Goal: Download file/media

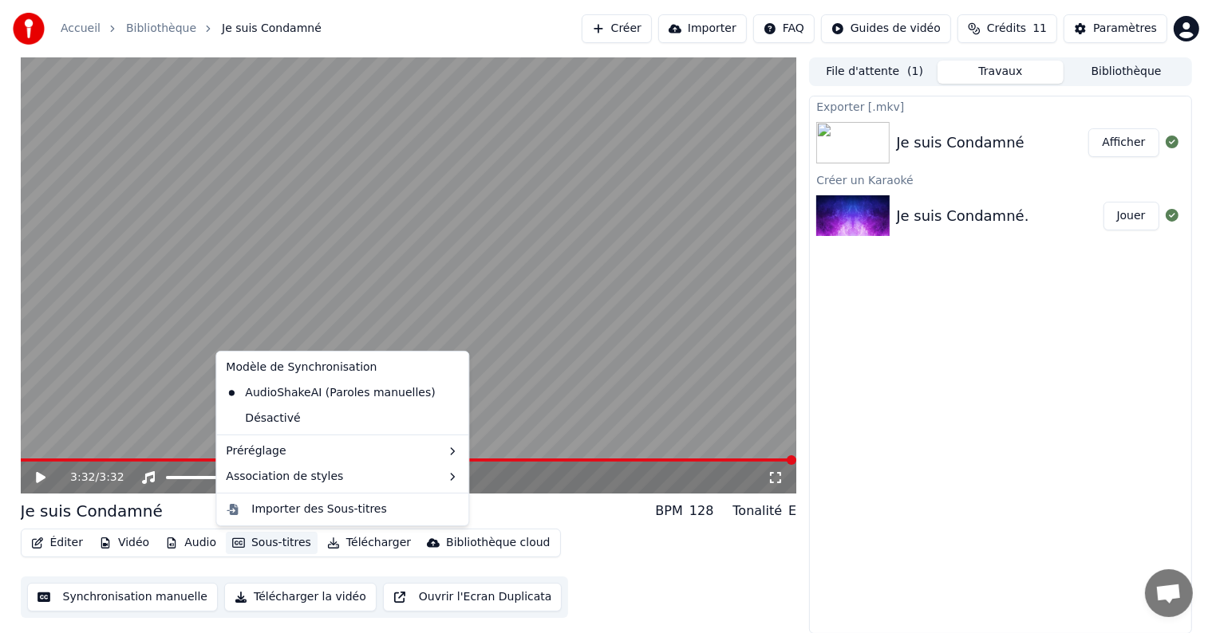
click at [262, 542] on button "Sous-titres" at bounding box center [272, 543] width 92 height 22
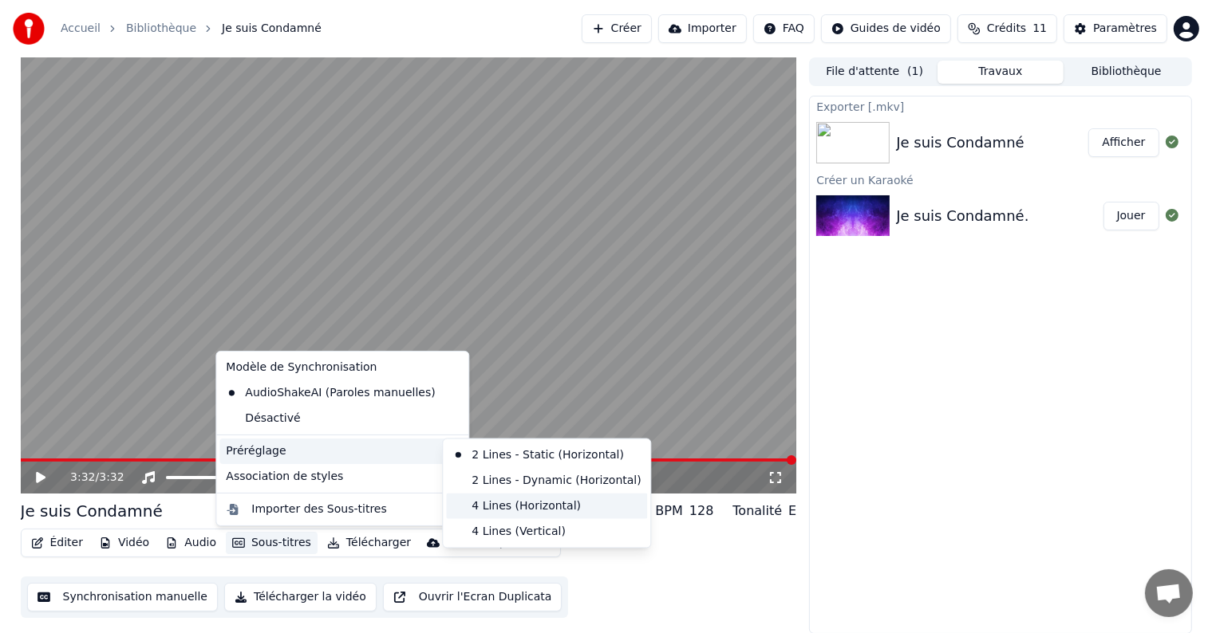
click at [479, 503] on div "4 Lines (Horizontal)" at bounding box center [546, 507] width 201 height 26
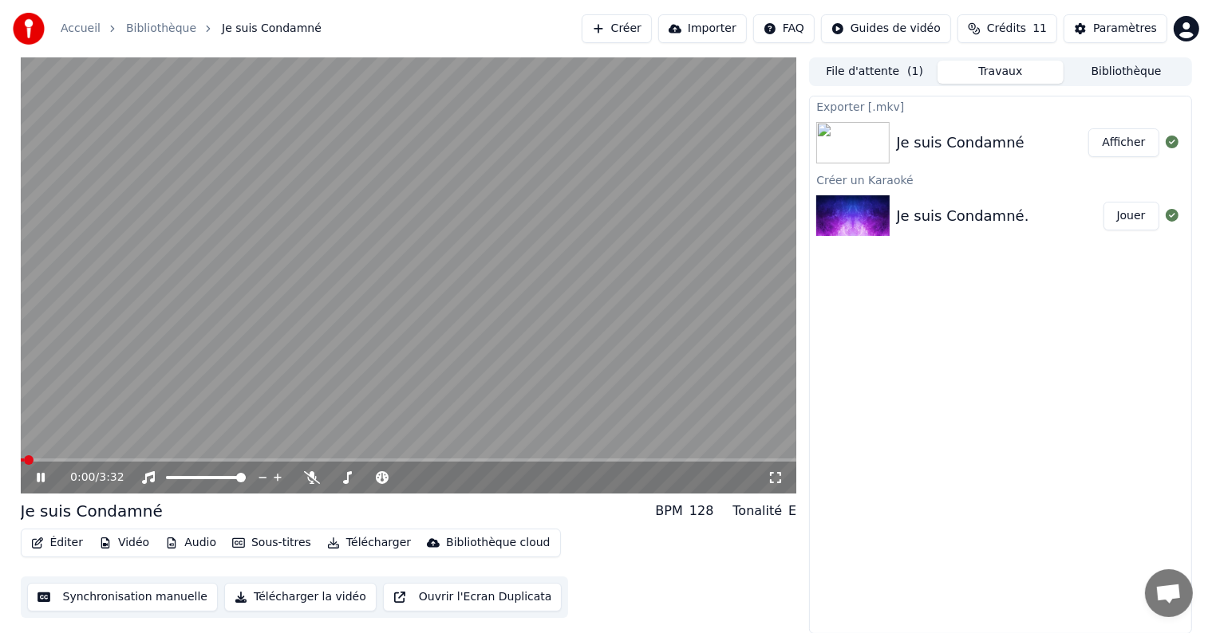
click at [258, 412] on video at bounding box center [409, 275] width 776 height 436
click at [41, 474] on icon at bounding box center [41, 477] width 10 height 11
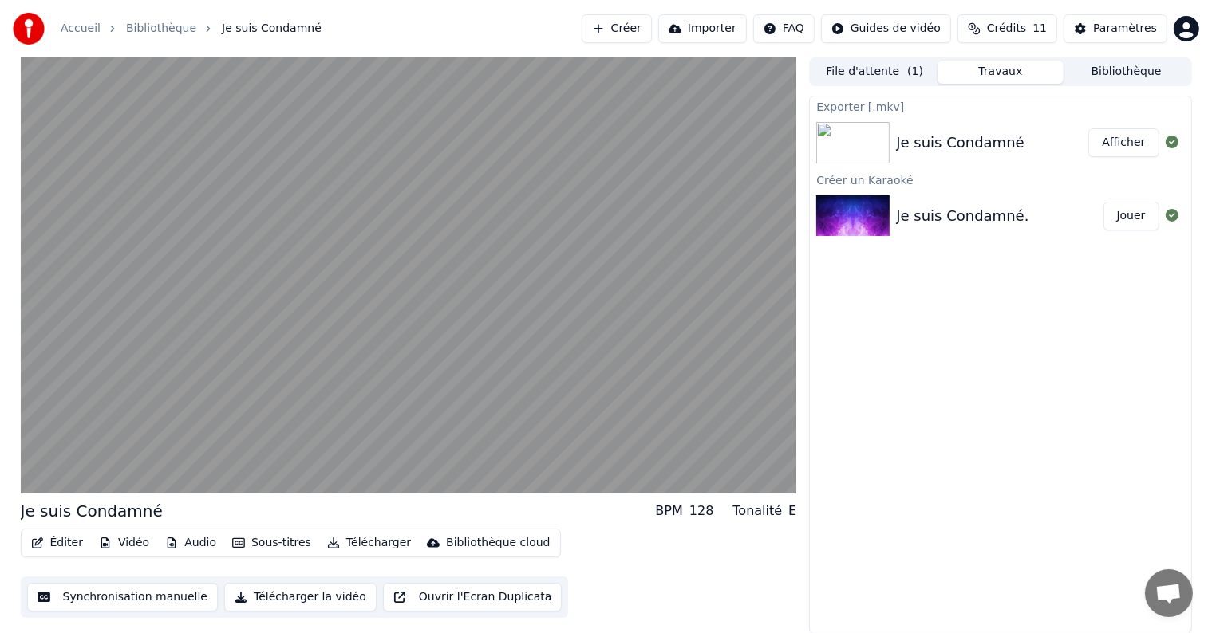
click at [180, 540] on button "Audio" at bounding box center [191, 543] width 64 height 22
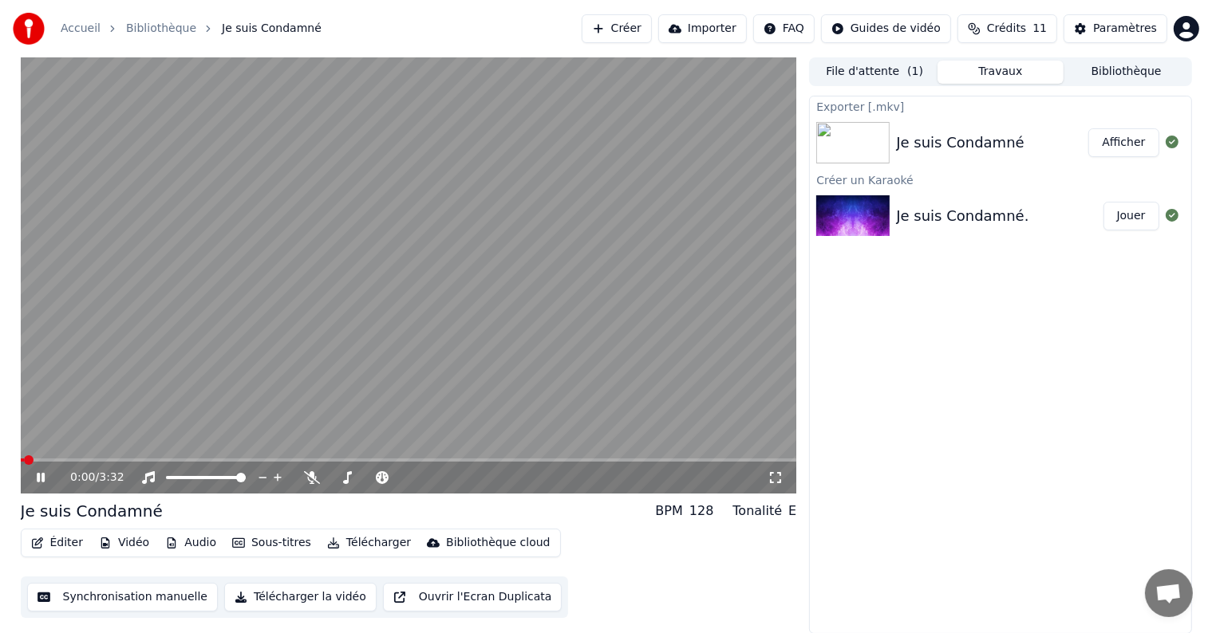
click at [38, 472] on icon at bounding box center [52, 477] width 37 height 13
click at [201, 542] on button "Audio" at bounding box center [191, 543] width 64 height 22
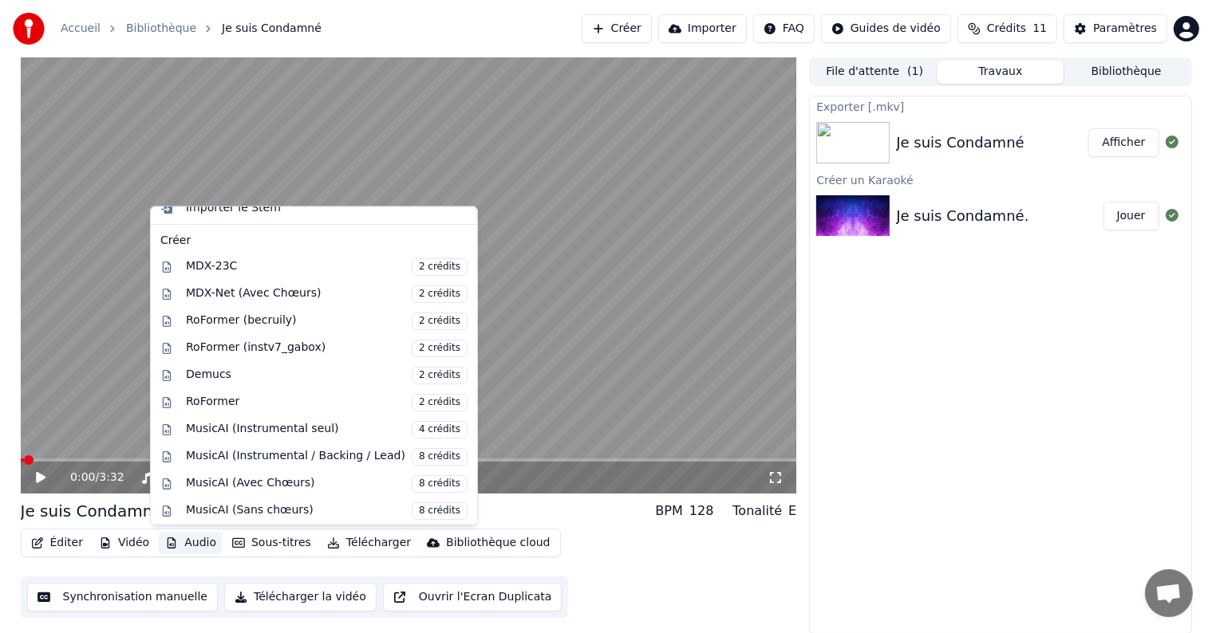
scroll to position [157, 0]
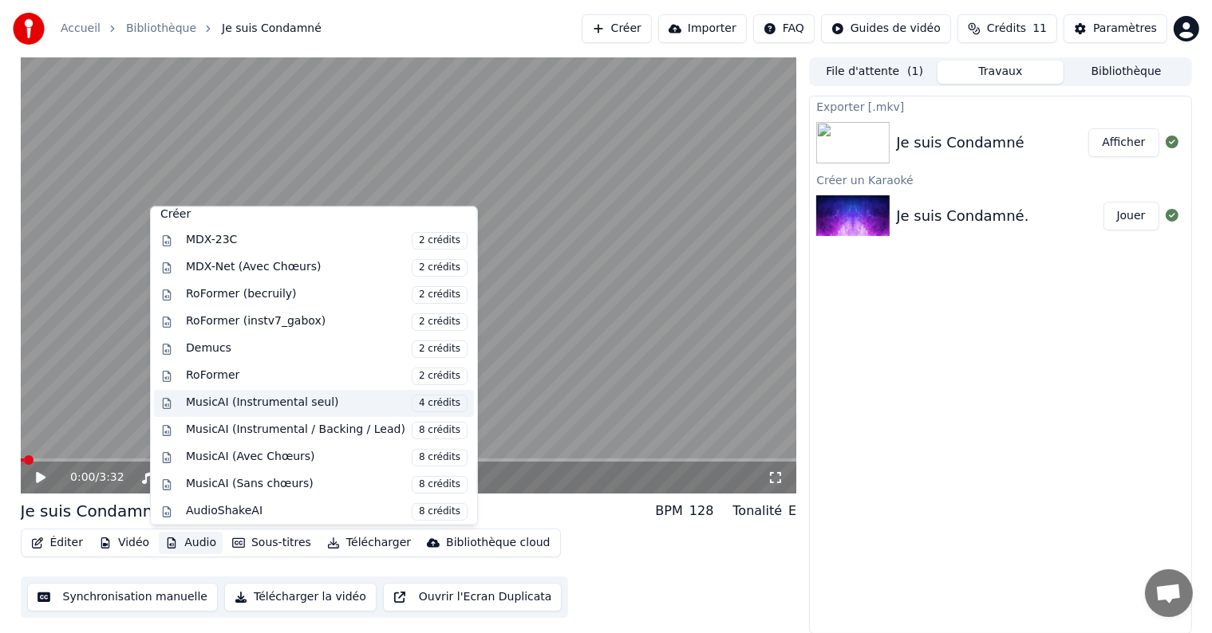
click at [230, 402] on div "MusicAI (Instrumental seul) 4 crédits" at bounding box center [327, 404] width 282 height 18
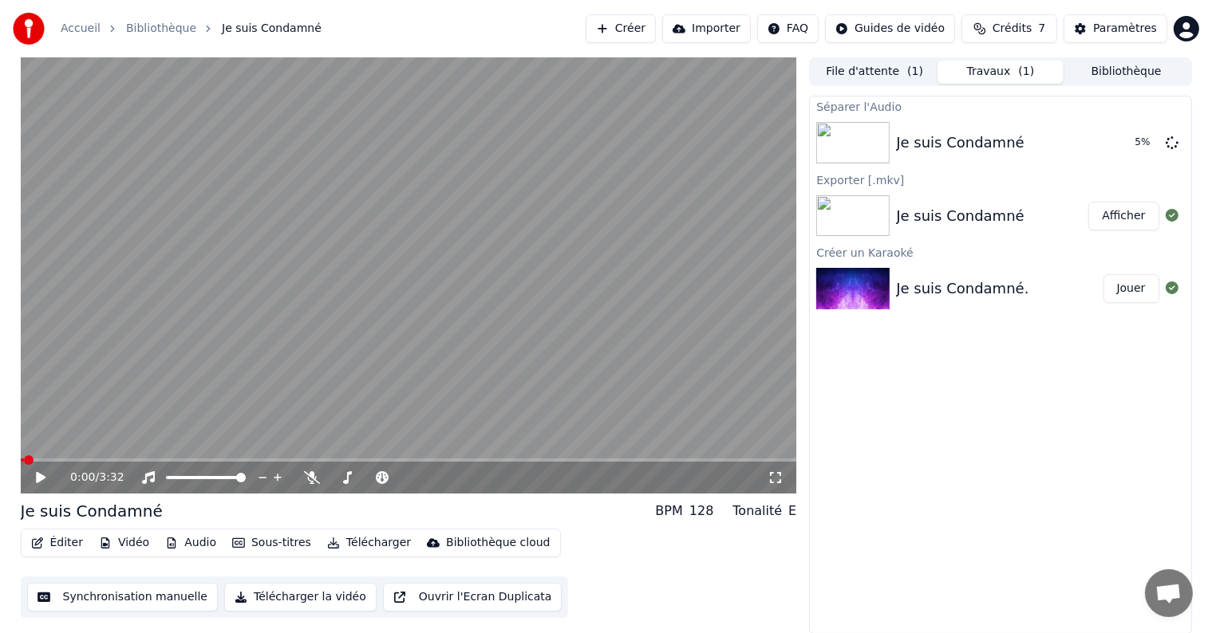
click at [117, 542] on button "Vidéo" at bounding box center [124, 543] width 63 height 22
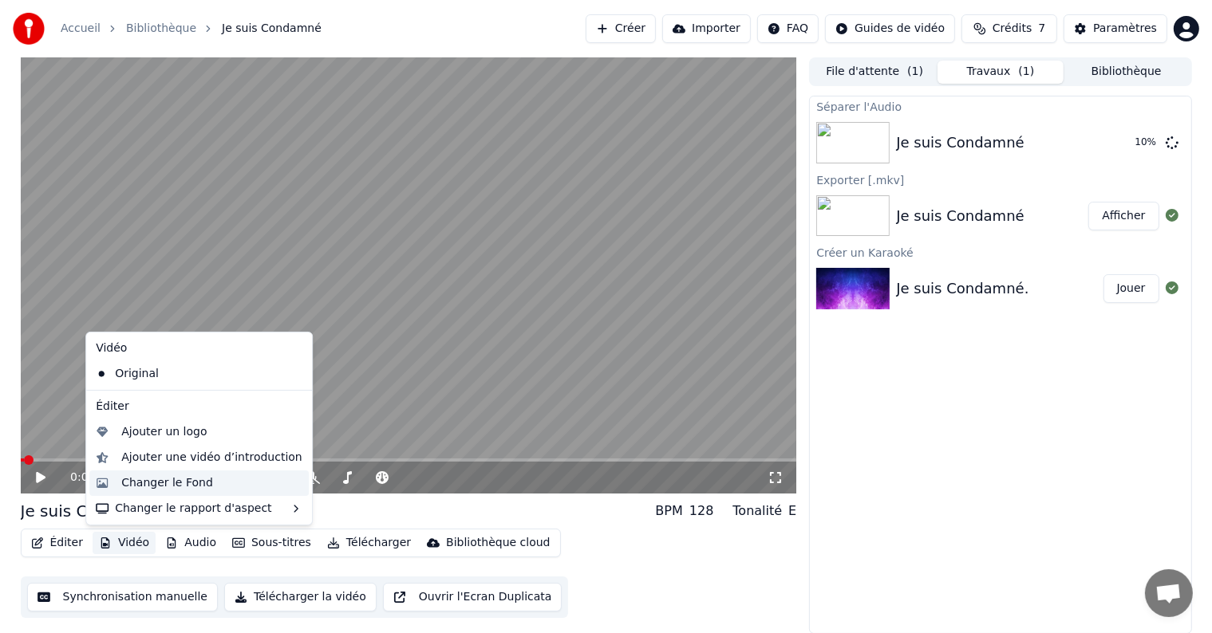
click at [192, 481] on div "Changer le Fond" at bounding box center [167, 483] width 92 height 16
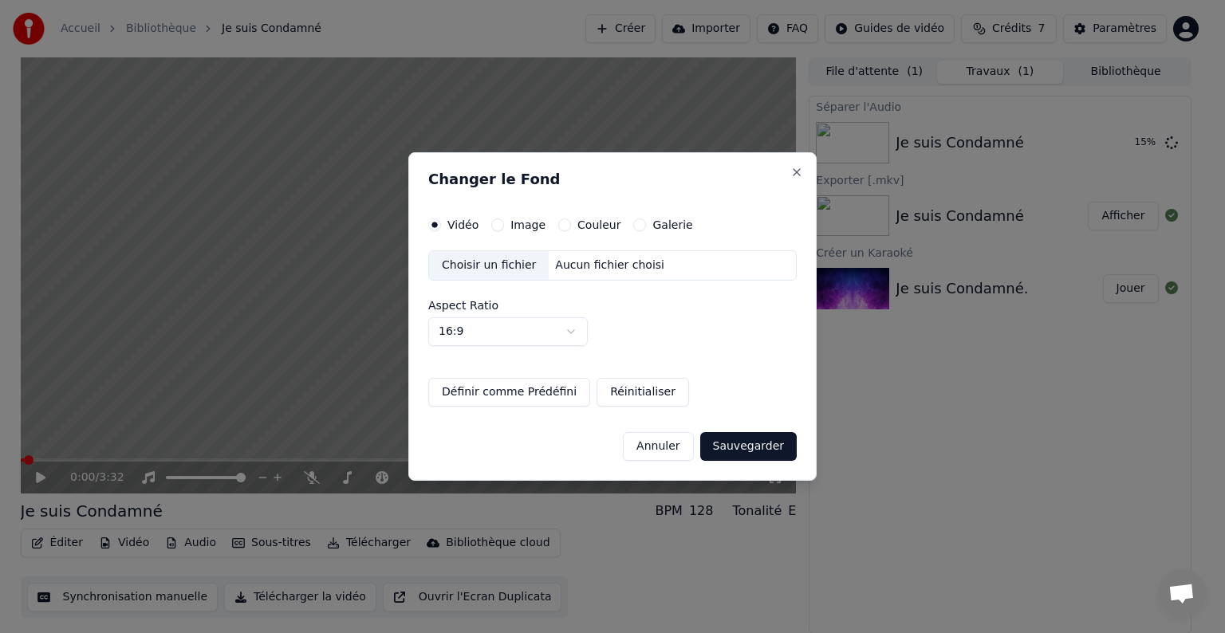
click at [597, 226] on label "Couleur" at bounding box center [599, 224] width 43 height 11
click at [571, 226] on button "Couleur" at bounding box center [564, 225] width 13 height 13
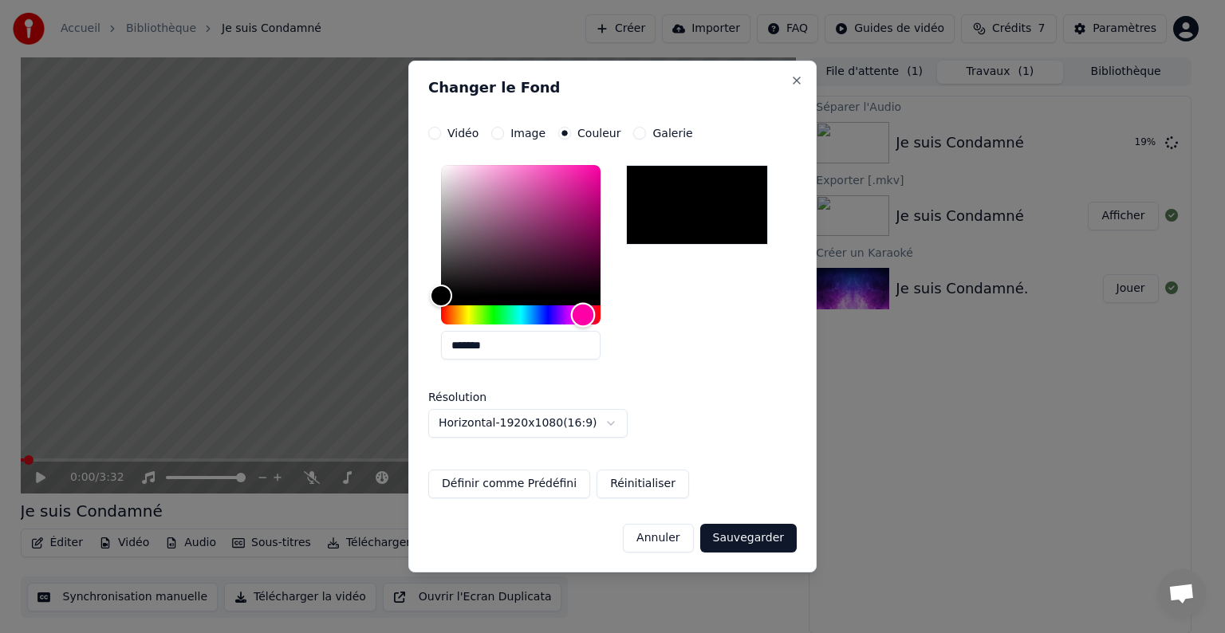
drag, startPoint x: 443, startPoint y: 313, endPoint x: 583, endPoint y: 325, distance: 141.0
click at [583, 325] on div "Hue" at bounding box center [583, 315] width 25 height 25
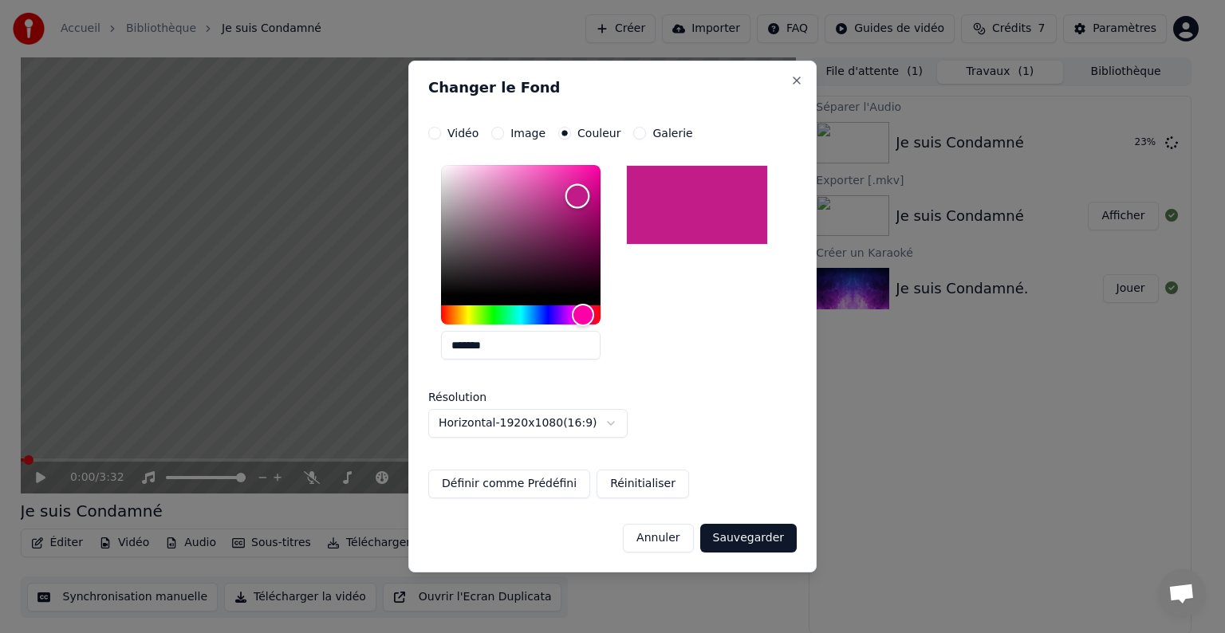
type input "*******"
drag, startPoint x: 444, startPoint y: 294, endPoint x: 578, endPoint y: 193, distance: 168.0
click at [578, 193] on div "Color" at bounding box center [578, 193] width 25 height 25
click at [516, 134] on label "Image" at bounding box center [528, 133] width 35 height 11
click at [504, 134] on button "Image" at bounding box center [497, 133] width 13 height 13
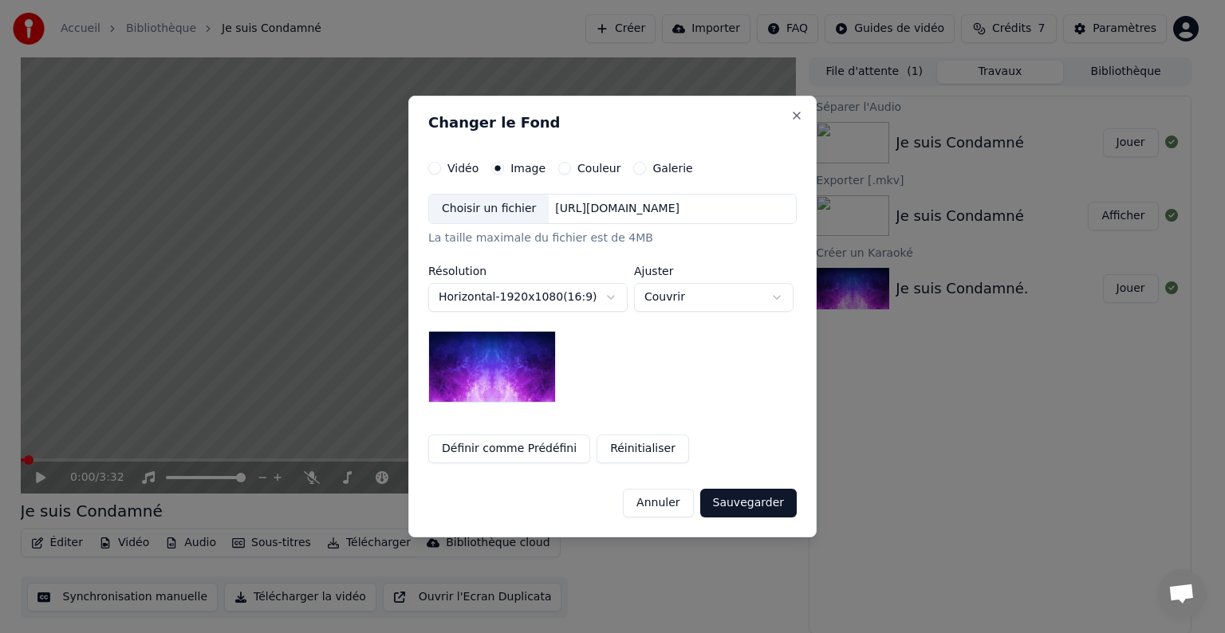
click at [482, 207] on div "Choisir un fichier" at bounding box center [489, 209] width 120 height 29
click at [687, 501] on button "Annuler" at bounding box center [658, 503] width 70 height 29
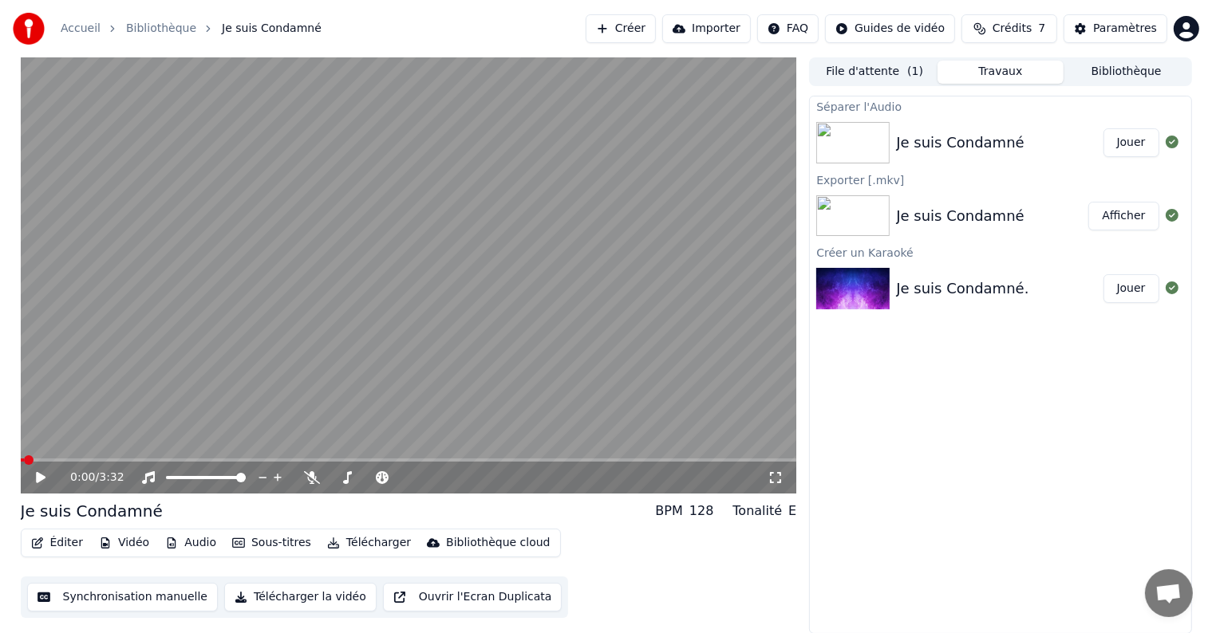
click at [112, 544] on button "Vidéo" at bounding box center [124, 543] width 63 height 22
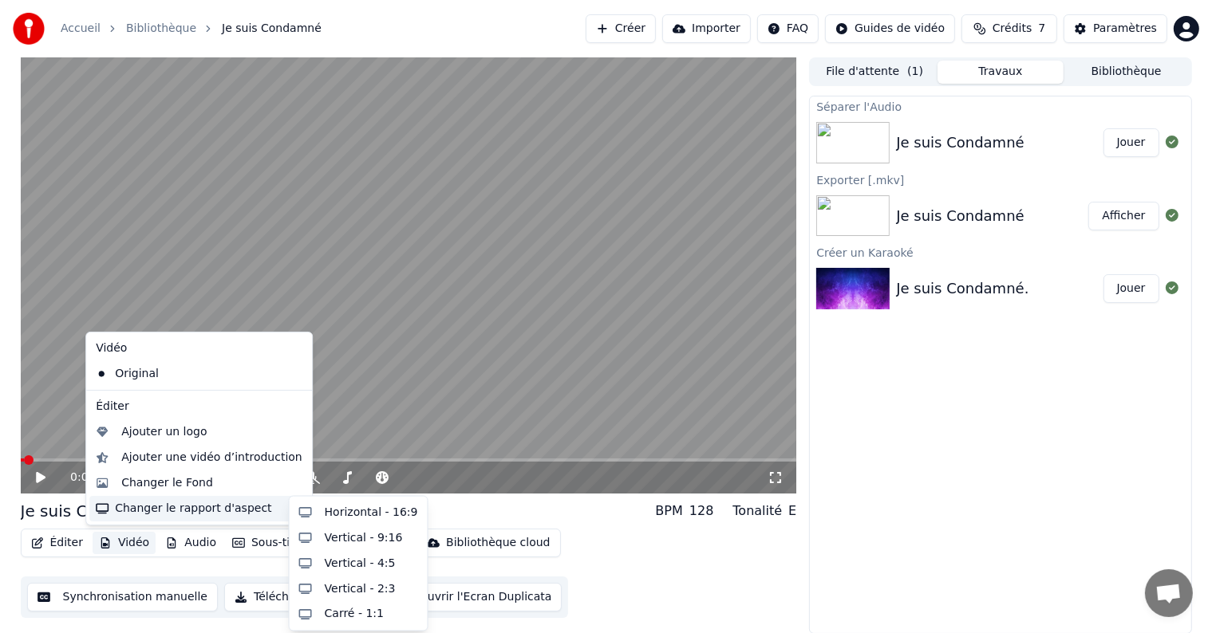
click at [576, 589] on div "Éditer Vidéo Audio Sous-titres Télécharger Bibliothèque cloud Synchronisation m…" at bounding box center [409, 573] width 776 height 89
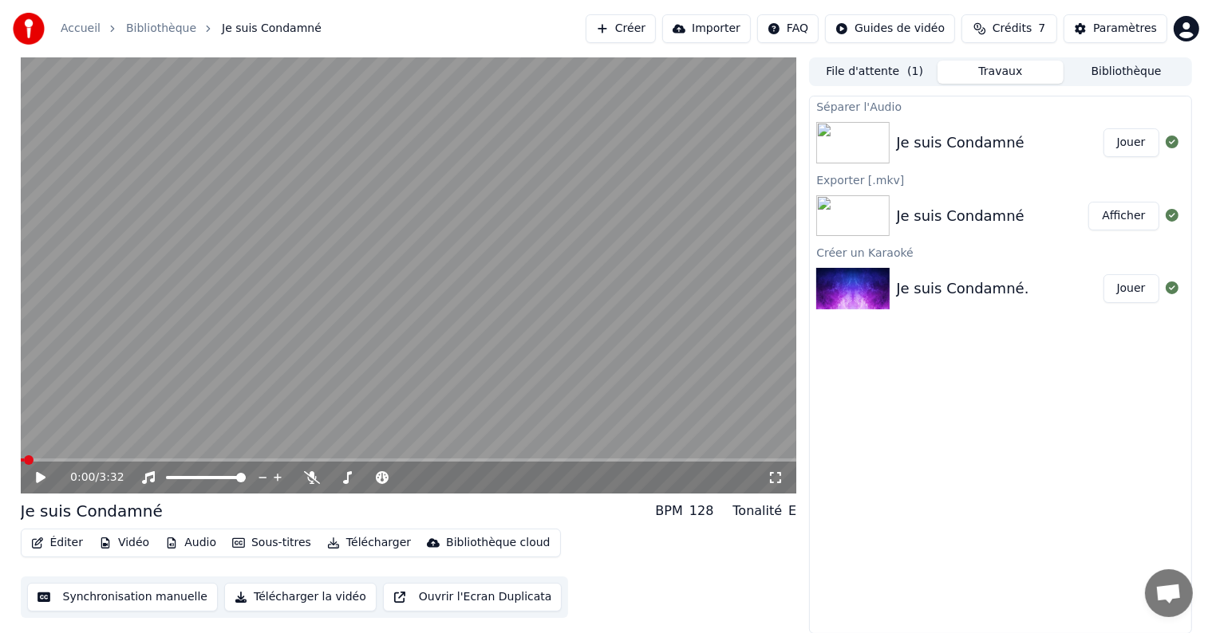
click at [39, 476] on icon at bounding box center [41, 477] width 10 height 11
click at [39, 476] on icon at bounding box center [41, 478] width 8 height 10
click at [182, 545] on button "Audio" at bounding box center [191, 543] width 64 height 22
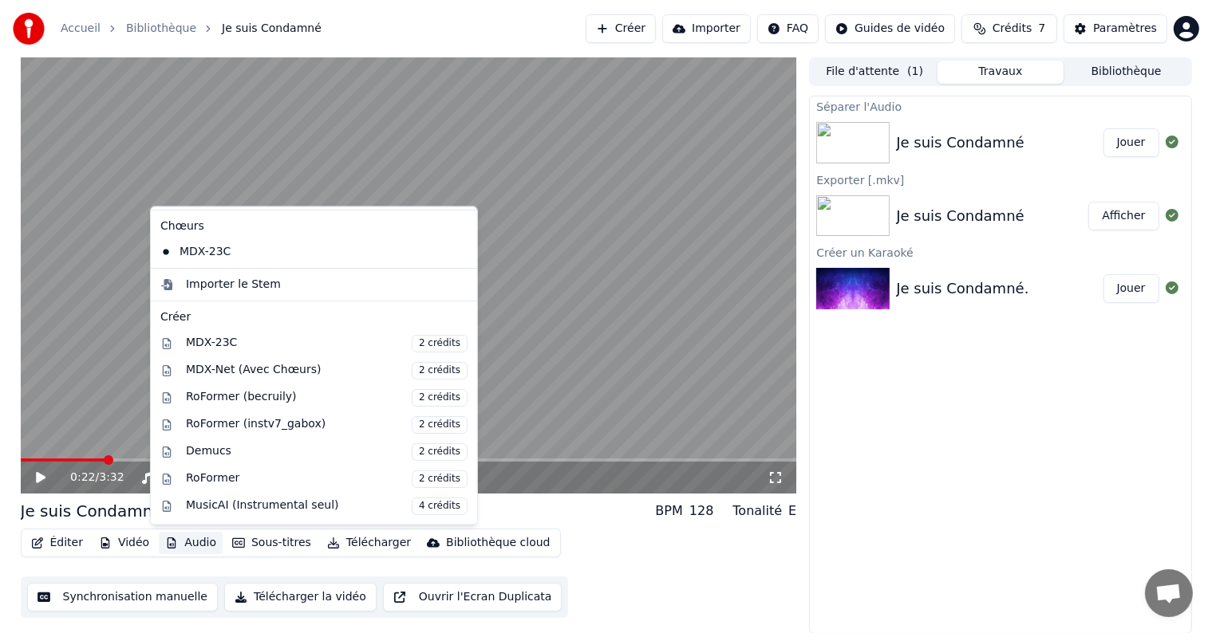
scroll to position [160, 0]
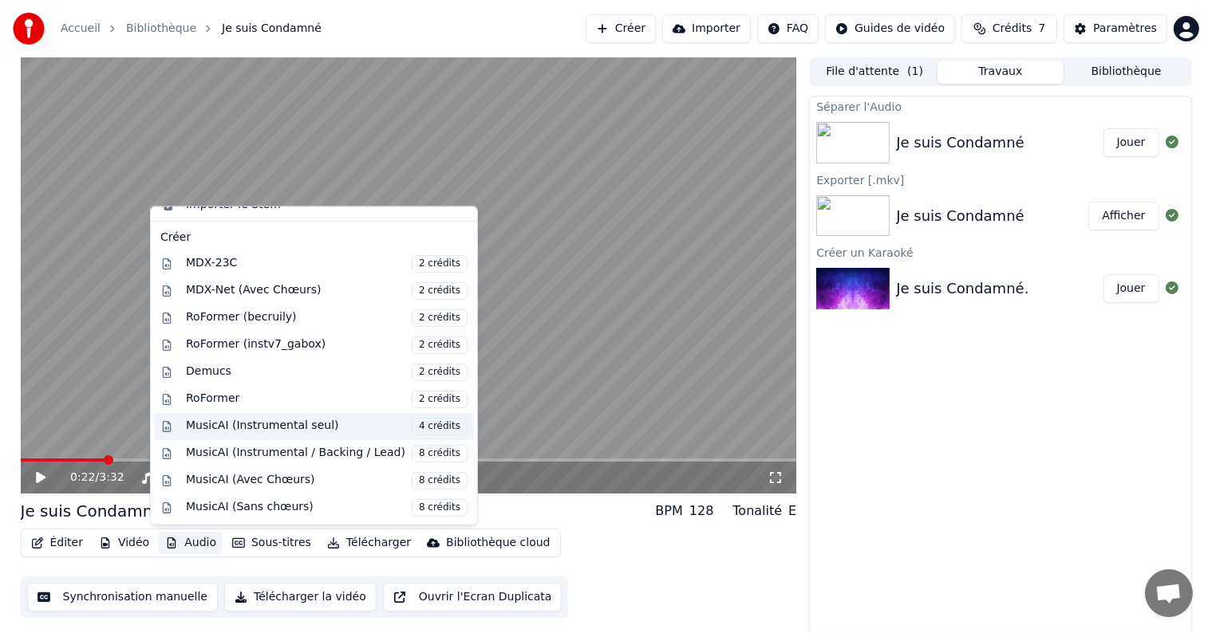
click at [304, 424] on div "MusicAI (Instrumental seul) 4 crédits" at bounding box center [327, 427] width 282 height 18
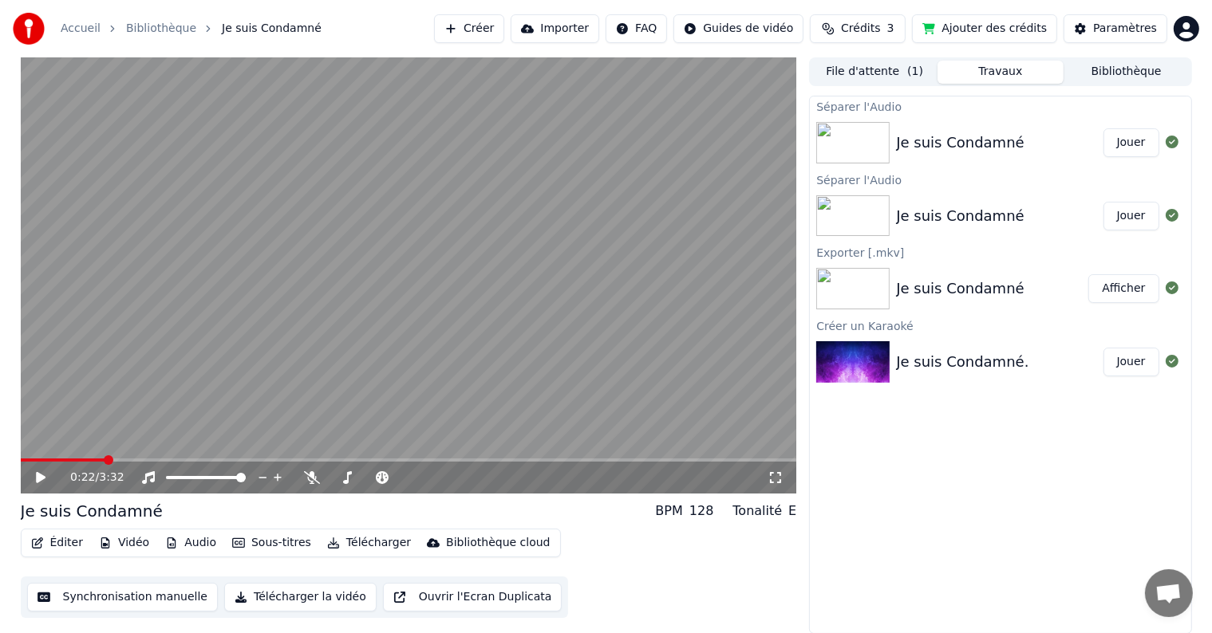
click at [1138, 144] on button "Jouer" at bounding box center [1131, 142] width 56 height 29
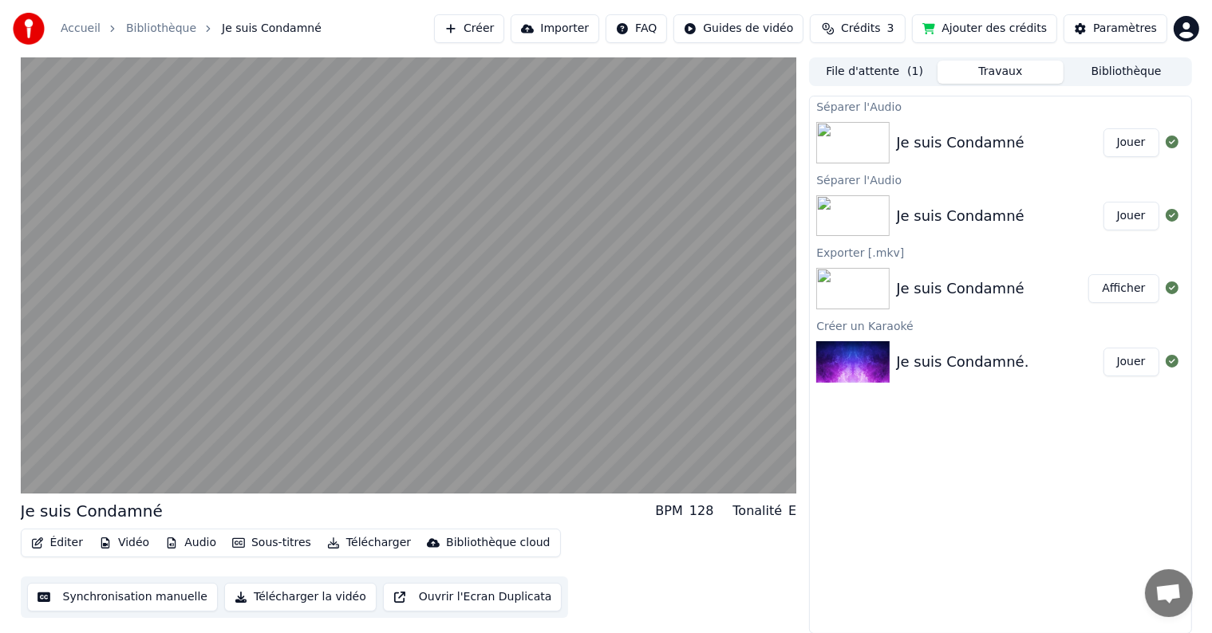
click at [1130, 214] on button "Jouer" at bounding box center [1131, 216] width 56 height 29
click at [46, 542] on button "Éditer" at bounding box center [57, 543] width 65 height 22
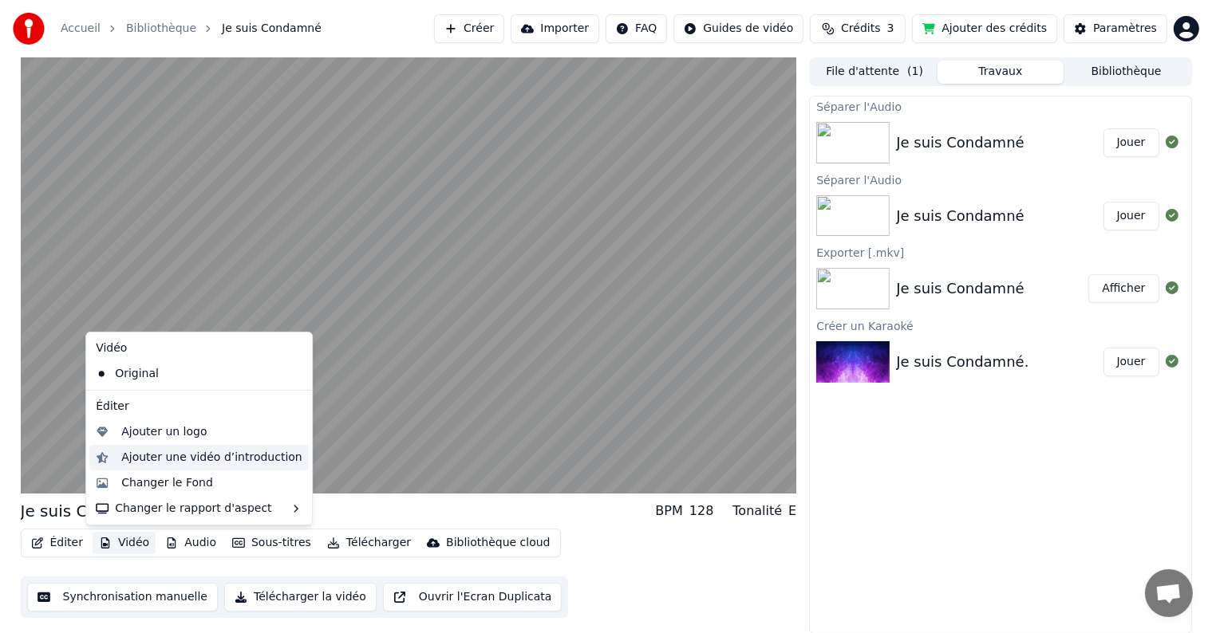
click at [160, 455] on div "Ajouter une vidéo d’introduction" at bounding box center [211, 458] width 181 height 16
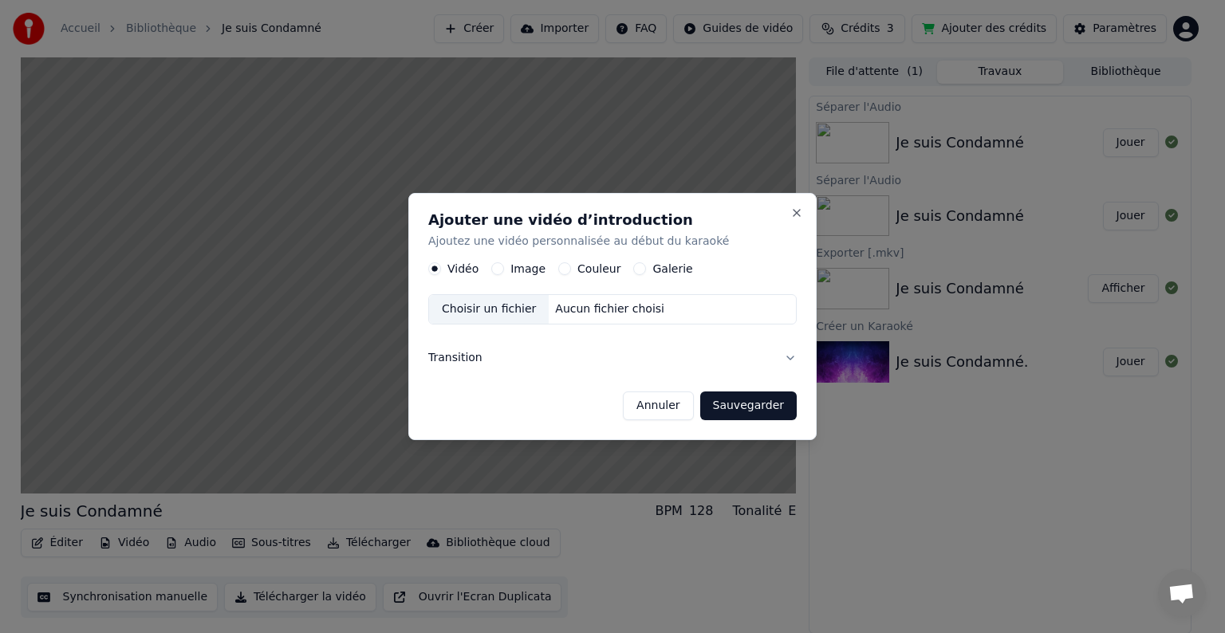
click at [667, 407] on button "Annuler" at bounding box center [658, 406] width 70 height 29
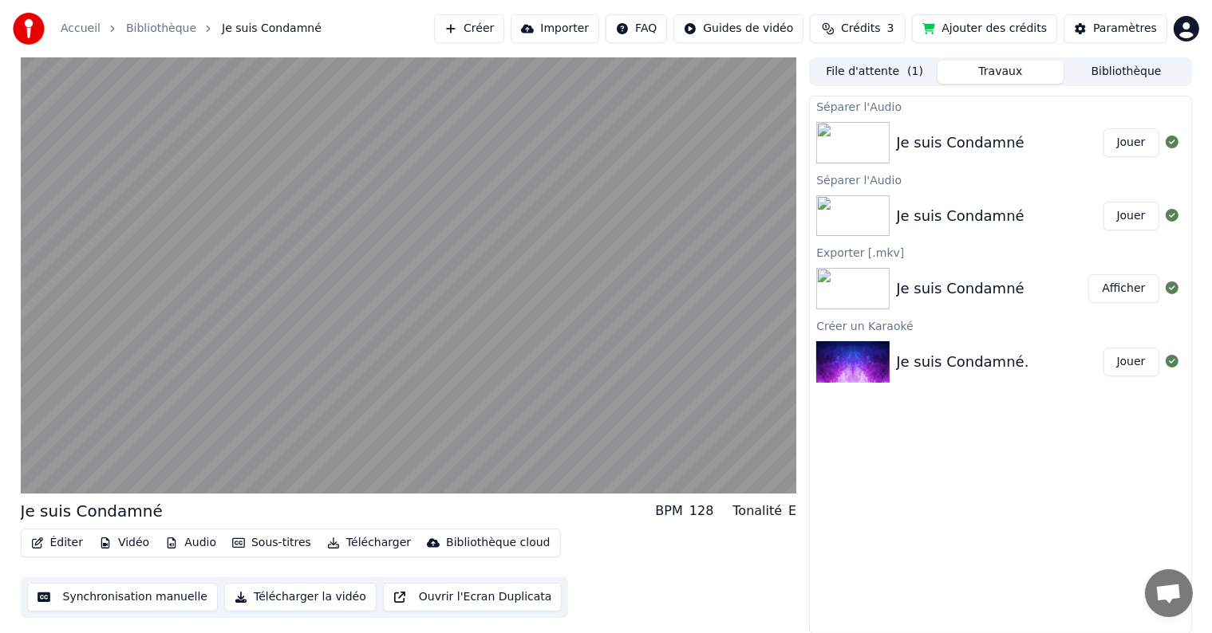
click at [144, 543] on button "Vidéo" at bounding box center [124, 543] width 63 height 22
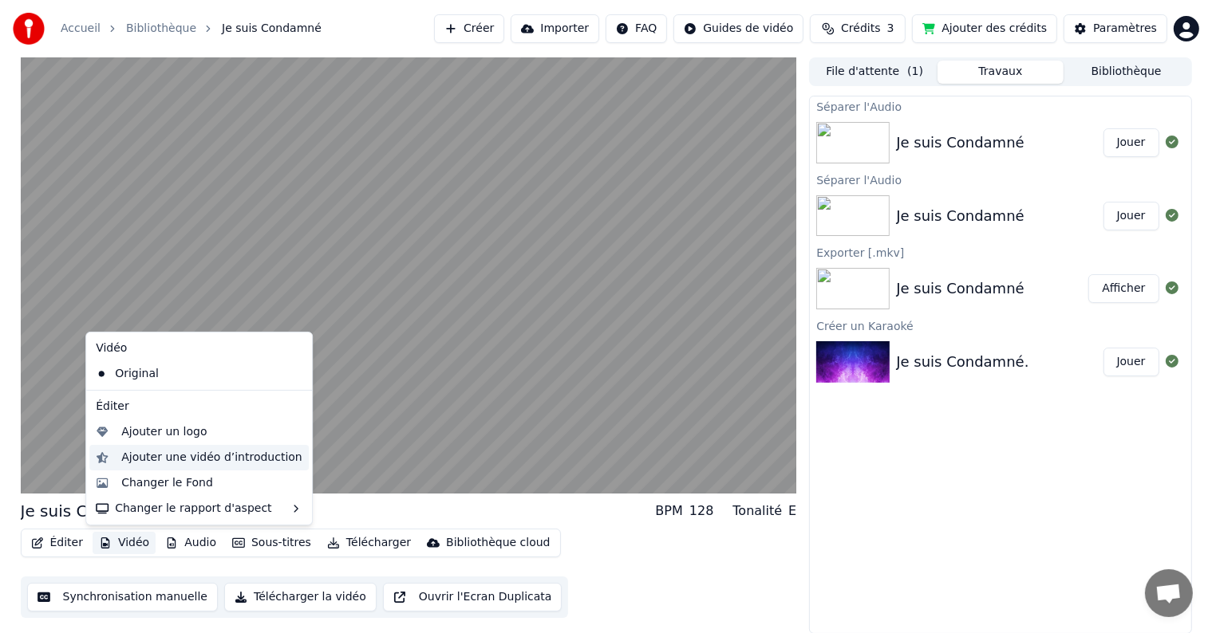
click at [200, 457] on div "Ajouter une vidéo d’introduction" at bounding box center [211, 458] width 181 height 16
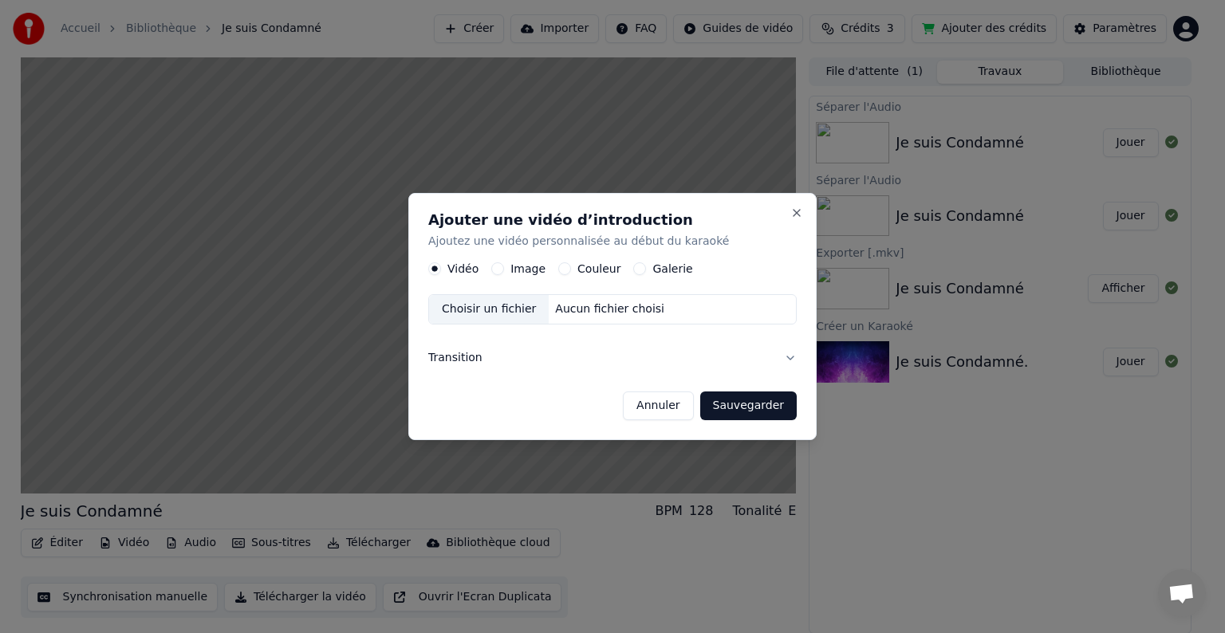
click at [651, 404] on button "Annuler" at bounding box center [658, 406] width 70 height 29
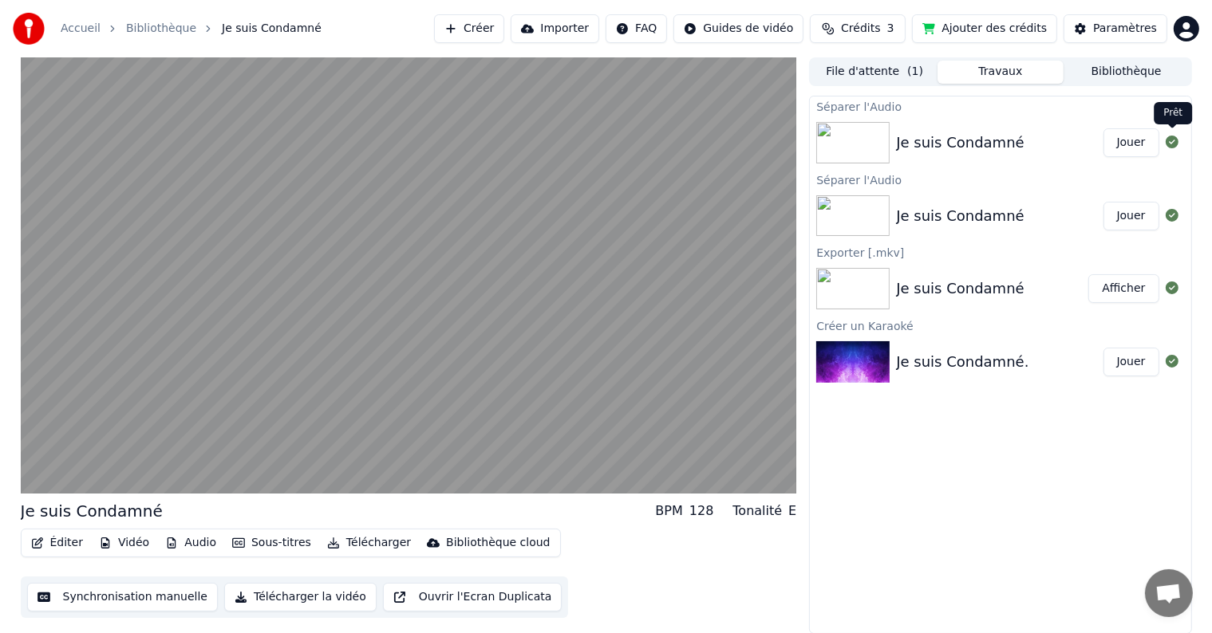
click at [1166, 143] on icon at bounding box center [1171, 142] width 13 height 13
click at [797, 27] on html "Accueil Bibliothèque Je suis Condamné Créer Importer FAQ Guides de vidéo Crédit…" at bounding box center [606, 316] width 1212 height 633
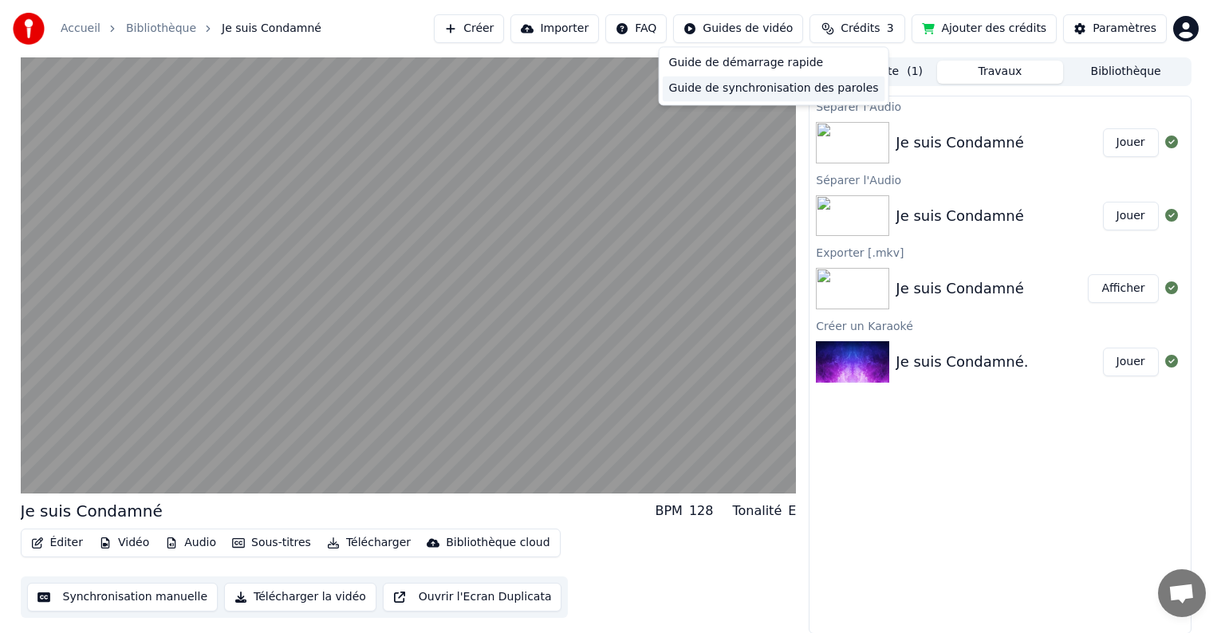
click at [754, 88] on div "Guide de synchronisation des paroles" at bounding box center [774, 89] width 223 height 26
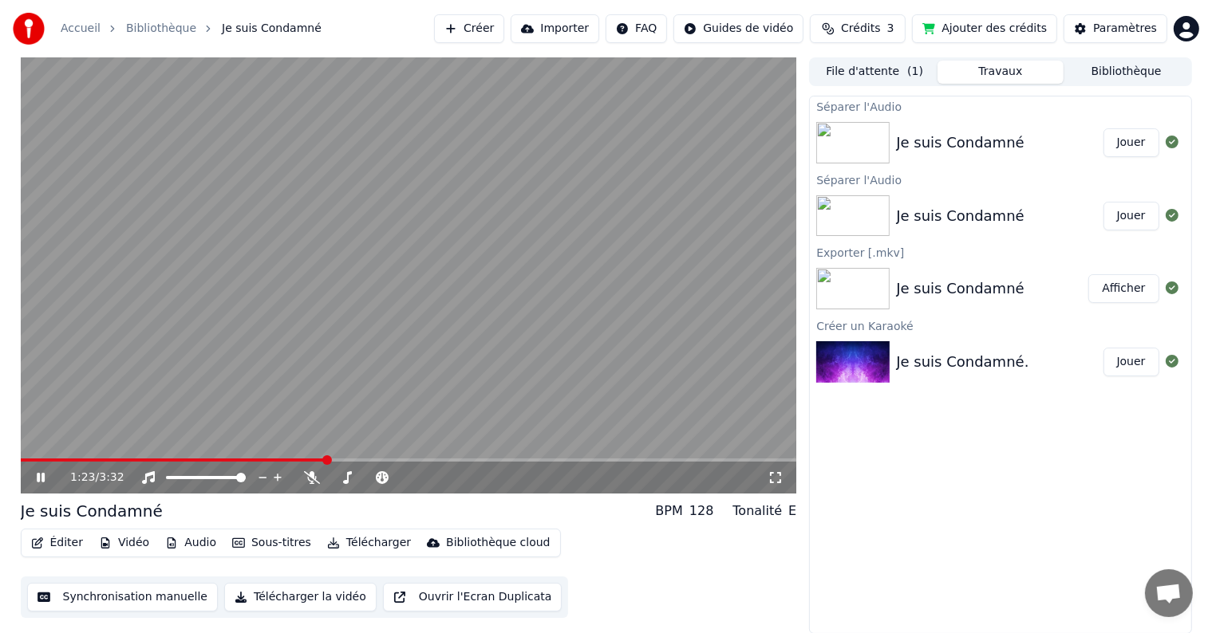
click at [38, 471] on icon at bounding box center [52, 477] width 37 height 13
click at [756, 511] on div "Tonalité" at bounding box center [756, 511] width 49 height 19
click at [154, 599] on button "Synchronisation manuelle" at bounding box center [122, 597] width 191 height 29
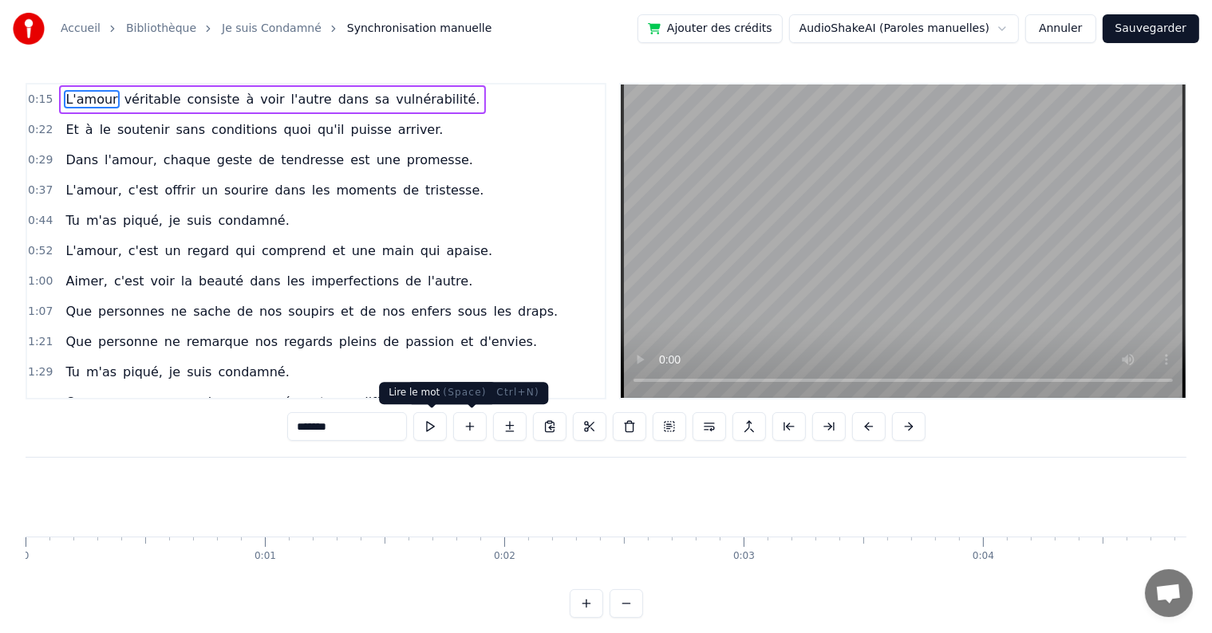
click at [432, 424] on button at bounding box center [430, 426] width 34 height 29
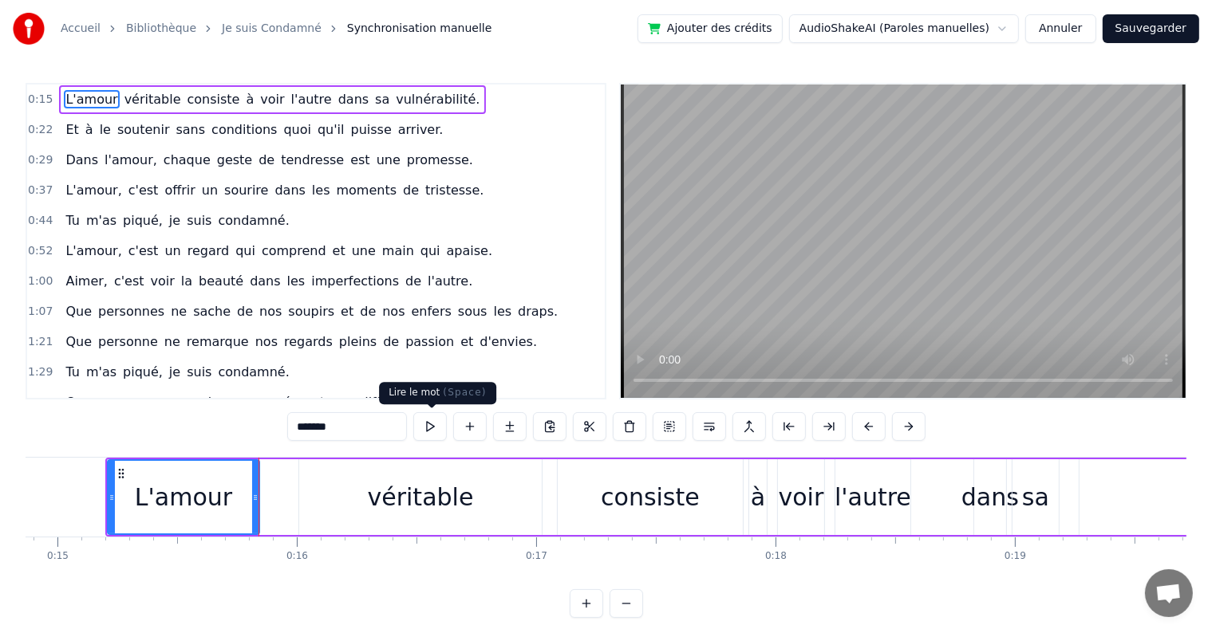
click at [429, 424] on button at bounding box center [430, 426] width 34 height 29
click at [432, 423] on button at bounding box center [430, 426] width 34 height 29
click at [431, 425] on button at bounding box center [430, 426] width 34 height 29
click at [393, 488] on div "véritable" at bounding box center [421, 497] width 106 height 36
type input "*********"
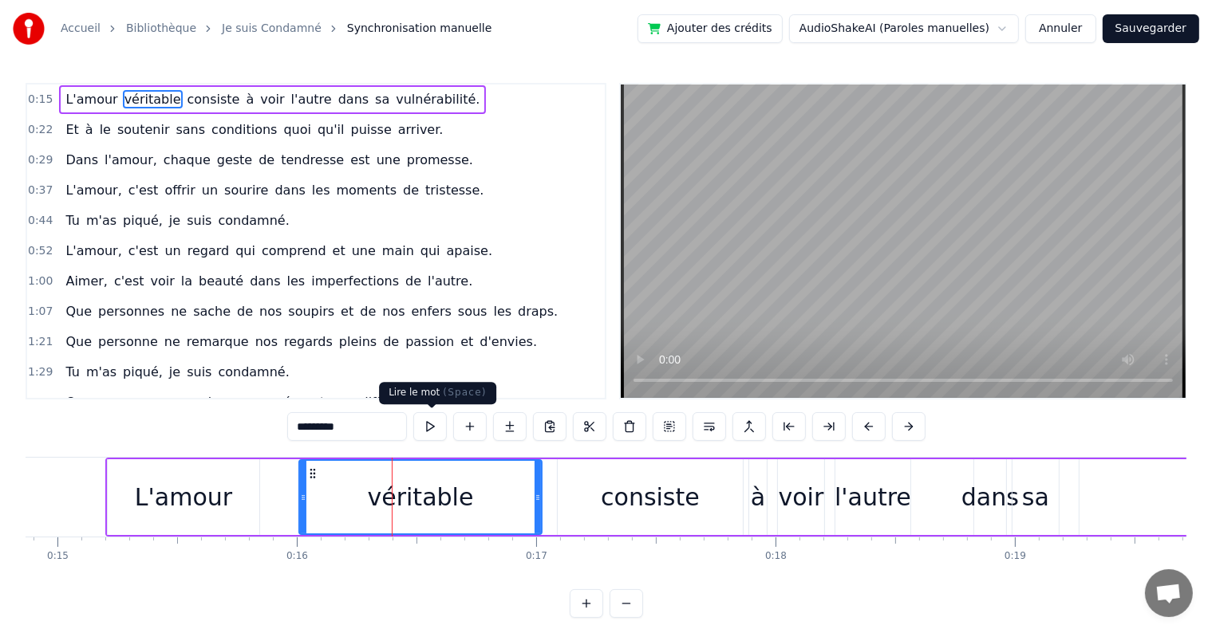
click at [432, 424] on button at bounding box center [430, 426] width 34 height 29
click at [431, 424] on button at bounding box center [430, 426] width 34 height 29
click at [1063, 32] on button "Annuler" at bounding box center [1060, 28] width 70 height 29
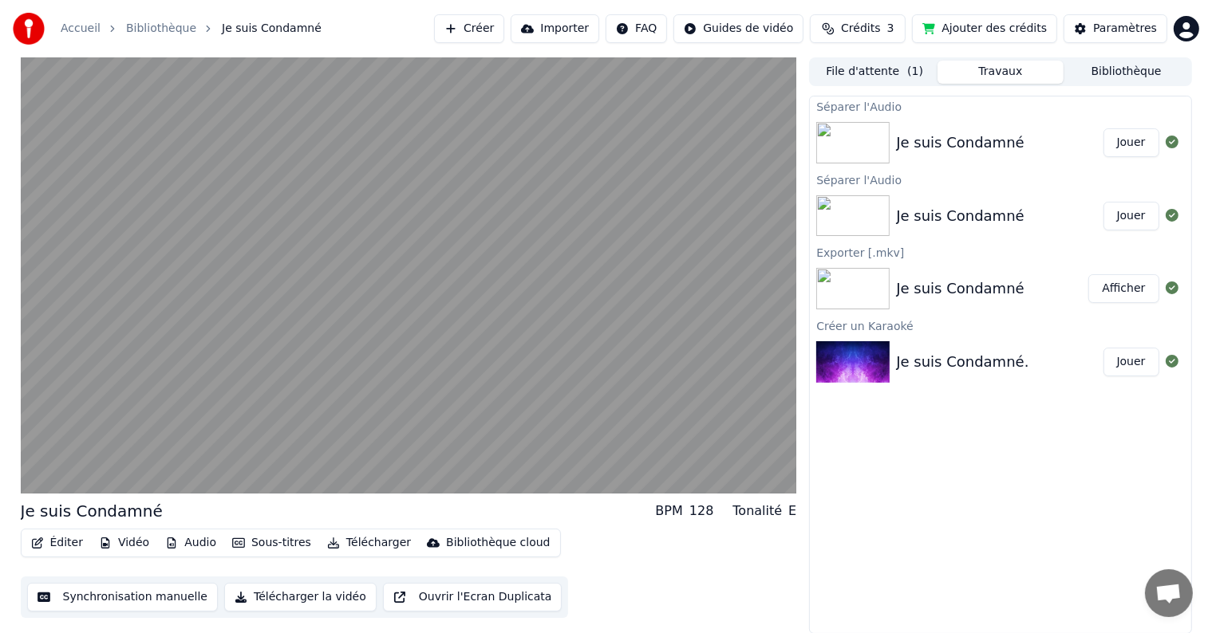
click at [245, 594] on button "Télécharger la vidéo" at bounding box center [300, 597] width 152 height 29
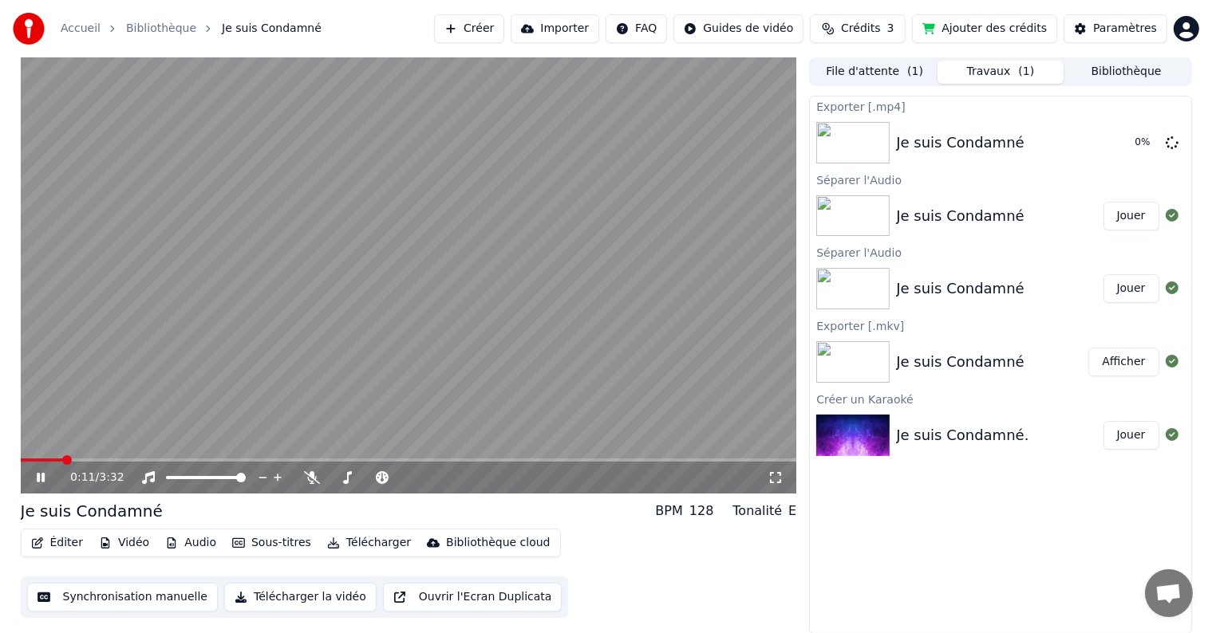
click at [41, 473] on icon at bounding box center [41, 478] width 8 height 10
click at [1133, 144] on button "Afficher" at bounding box center [1123, 142] width 70 height 29
click at [1126, 212] on button "Jouer" at bounding box center [1131, 216] width 56 height 29
click at [87, 456] on video at bounding box center [409, 275] width 776 height 436
click at [34, 477] on icon at bounding box center [52, 477] width 37 height 13
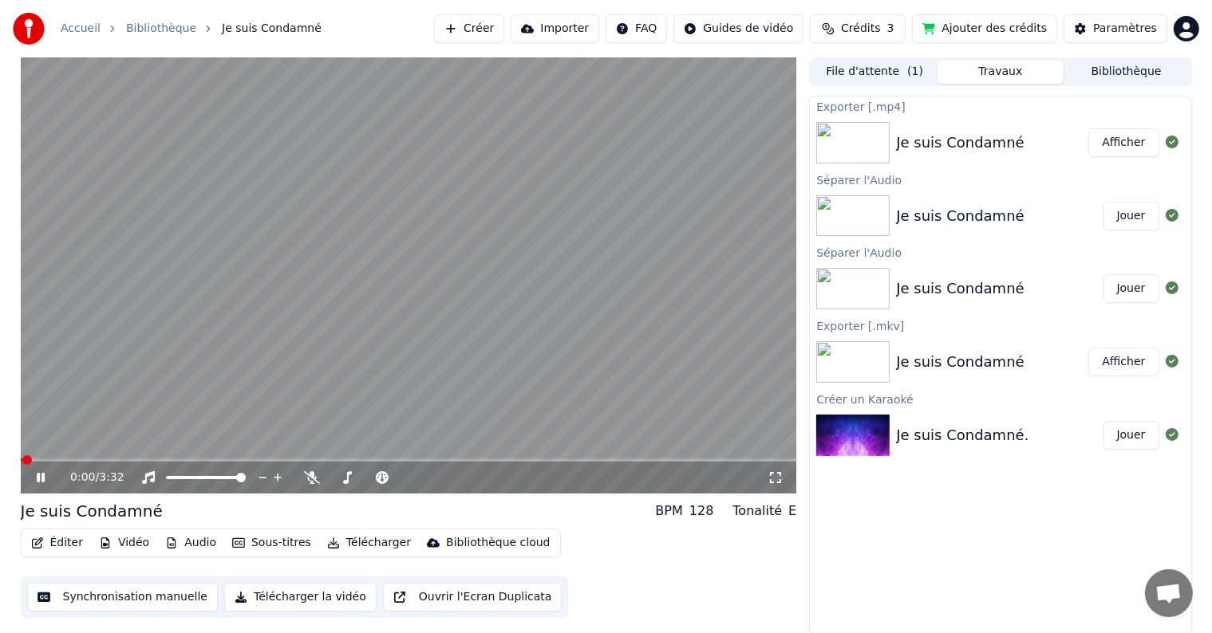
click at [85, 460] on span at bounding box center [409, 460] width 776 height 3
click at [24, 459] on span at bounding box center [29, 461] width 10 height 10
click at [37, 474] on icon at bounding box center [41, 478] width 8 height 10
click at [24, 459] on span at bounding box center [64, 460] width 86 height 3
click at [39, 475] on icon at bounding box center [41, 477] width 10 height 11
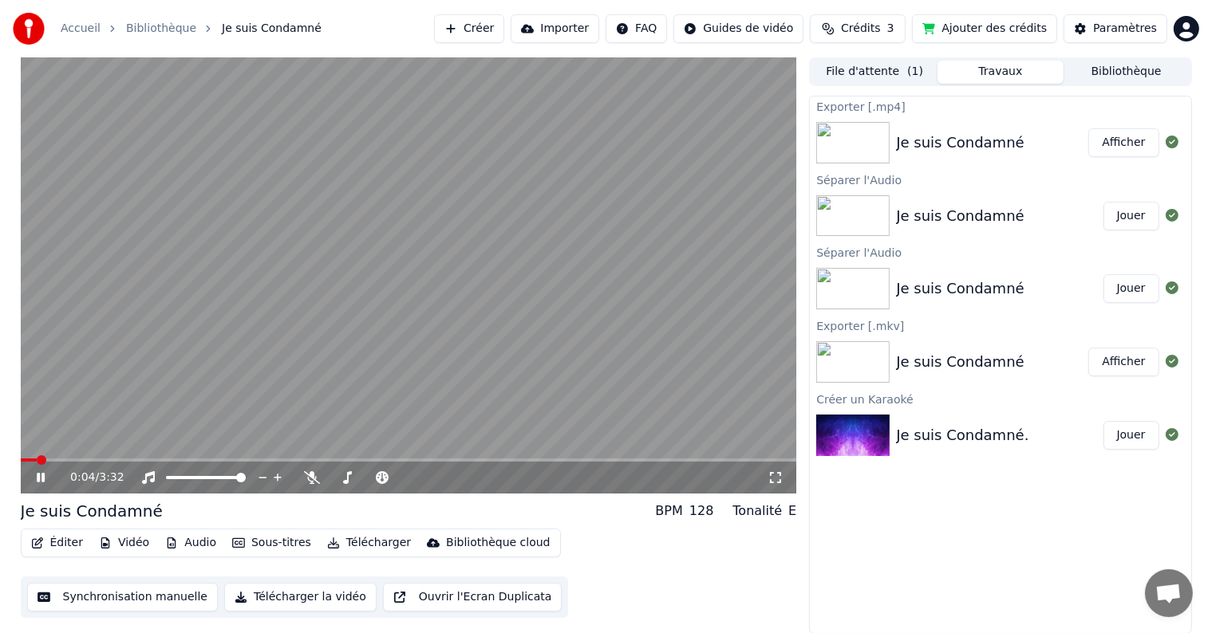
click at [345, 459] on span at bounding box center [409, 460] width 776 height 3
click at [518, 459] on span at bounding box center [409, 460] width 776 height 3
click at [40, 479] on icon at bounding box center [52, 477] width 37 height 13
click at [212, 479] on span at bounding box center [211, 478] width 10 height 10
click at [21, 459] on span at bounding box center [26, 461] width 10 height 10
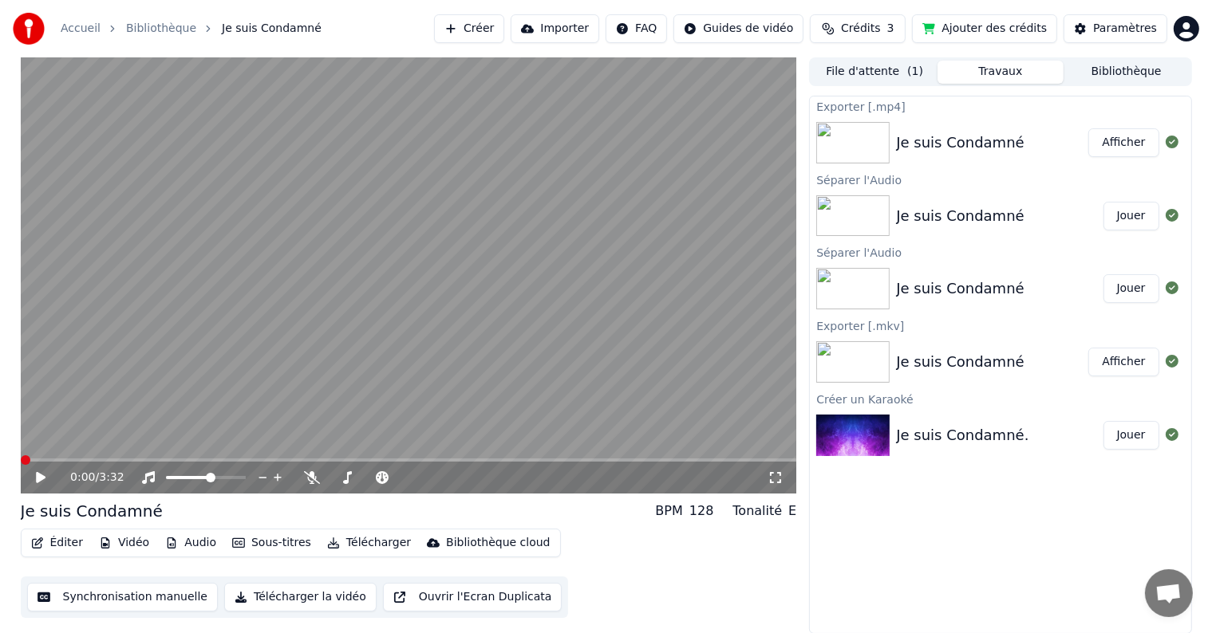
click at [329, 542] on button "Télécharger" at bounding box center [369, 543] width 97 height 22
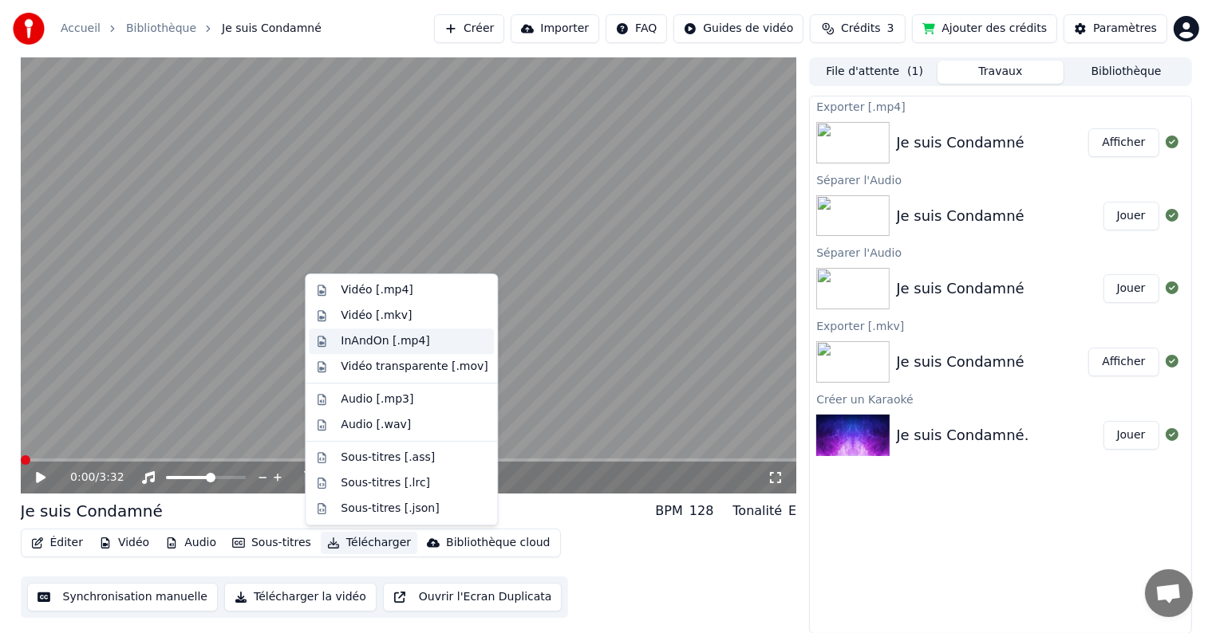
click at [373, 341] on div "InAndOn [.mp4]" at bounding box center [385, 341] width 89 height 16
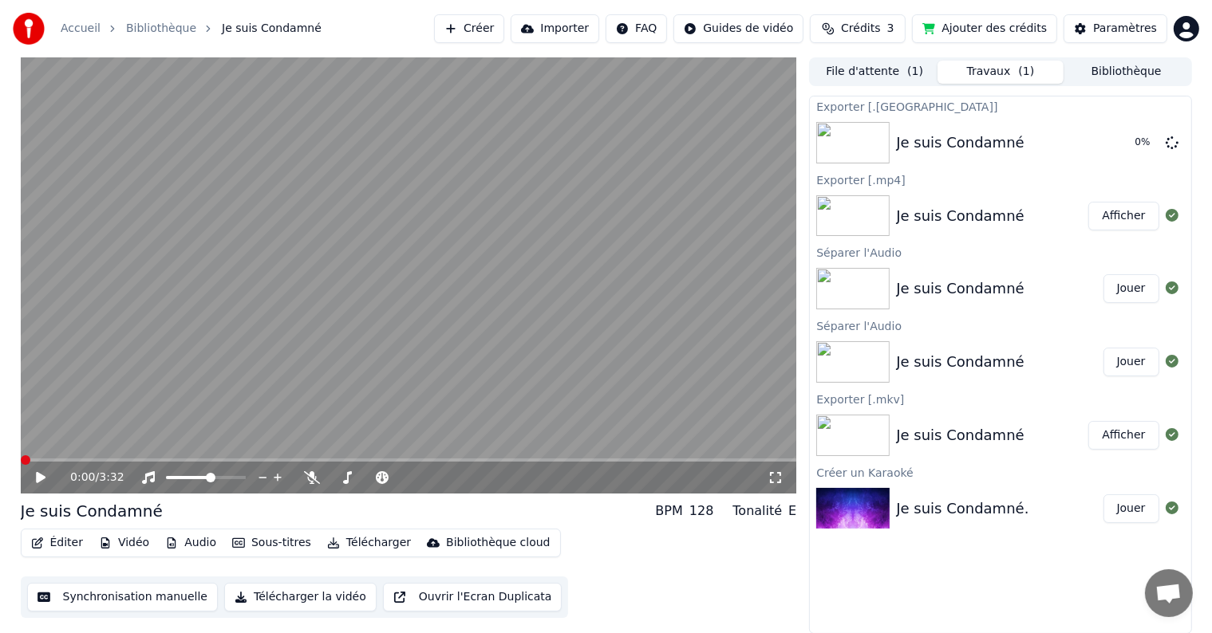
click at [352, 542] on button "Télécharger" at bounding box center [369, 543] width 97 height 22
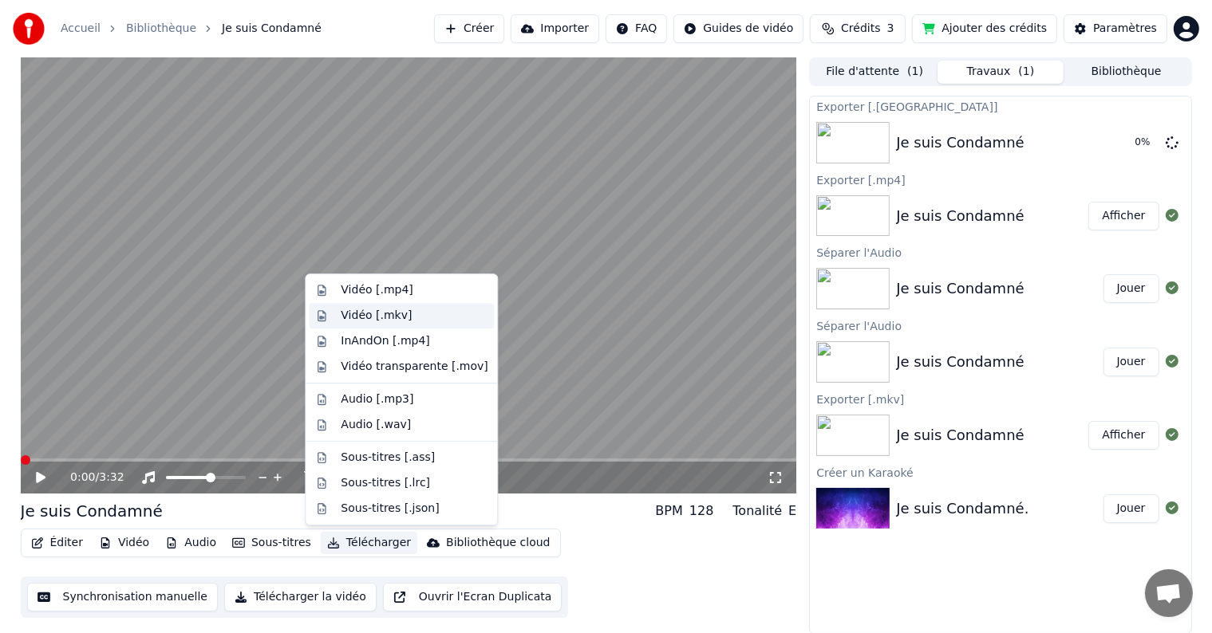
click at [361, 313] on div "Vidéo [.mkv]" at bounding box center [376, 316] width 71 height 16
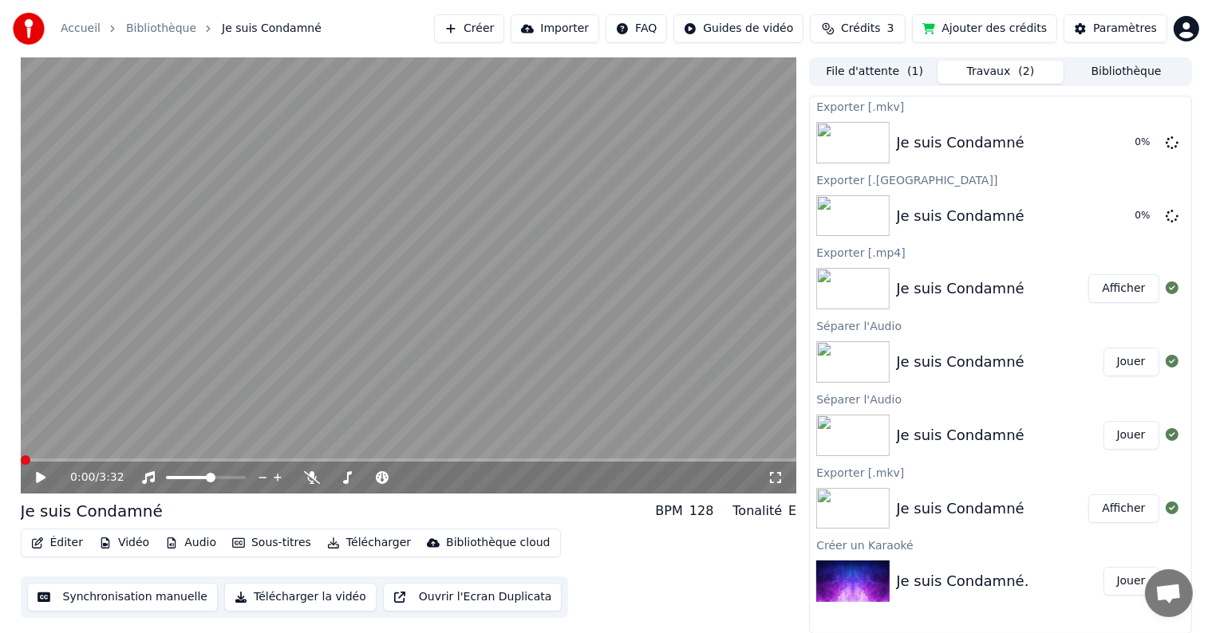
click at [342, 540] on button "Télécharger" at bounding box center [369, 543] width 97 height 22
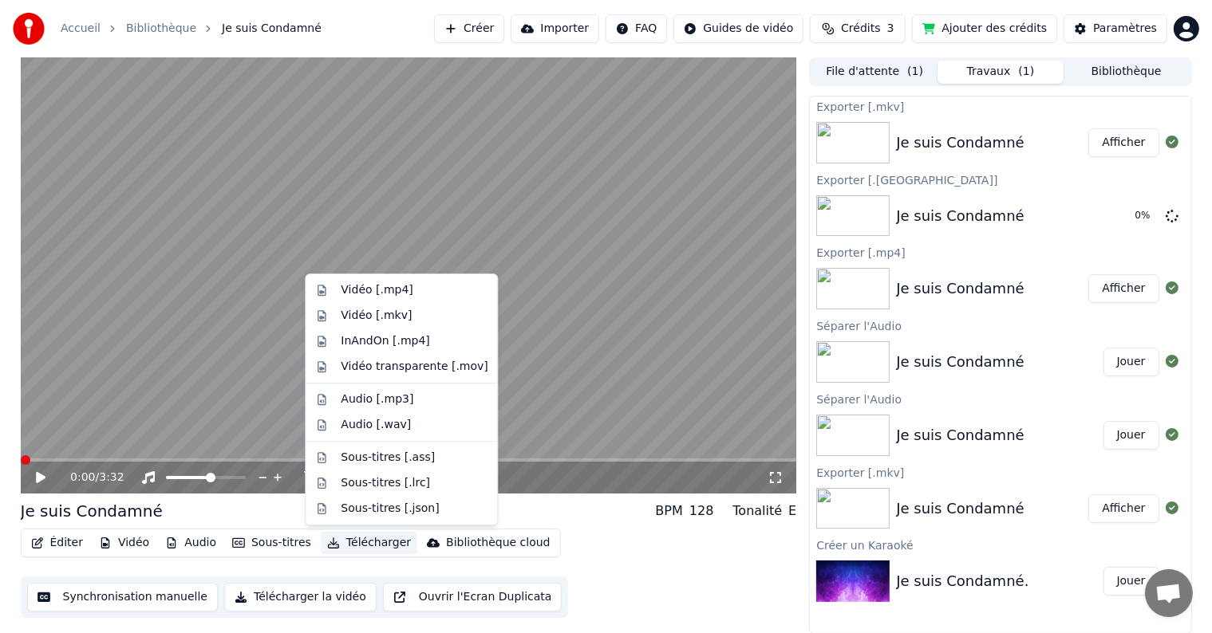
click at [1120, 145] on button "Afficher" at bounding box center [1123, 142] width 70 height 29
